Goal: Navigation & Orientation: Go to known website

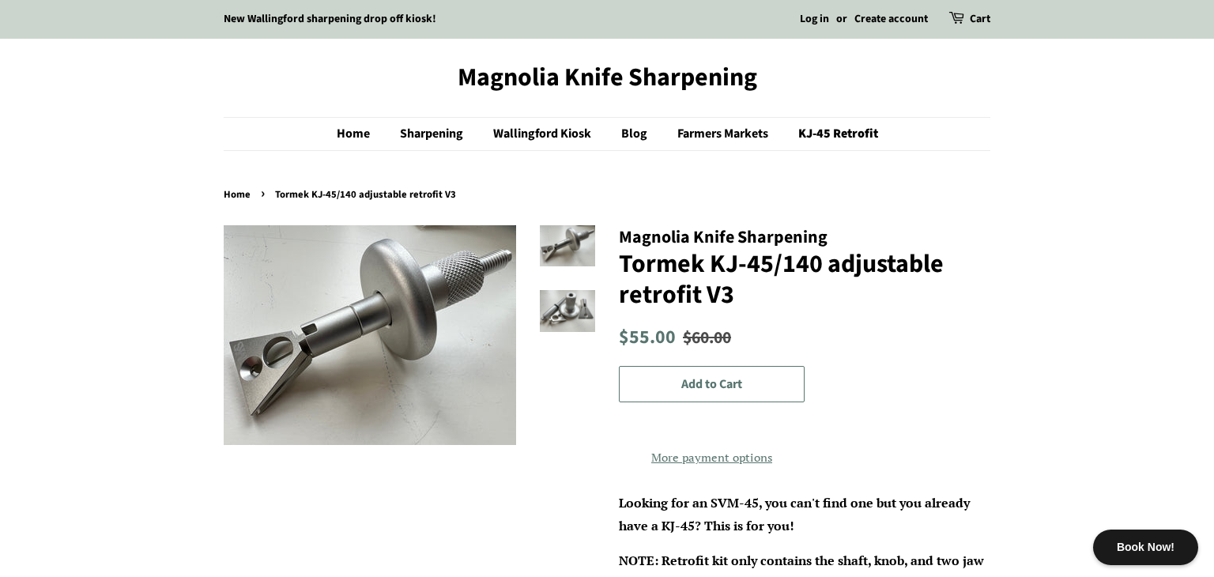
click at [570, 70] on link "Magnolia Knife Sharpening" at bounding box center [607, 77] width 767 height 30
click at [572, 77] on link "Magnolia Knife Sharpening" at bounding box center [607, 77] width 767 height 30
